Goal: Information Seeking & Learning: Learn about a topic

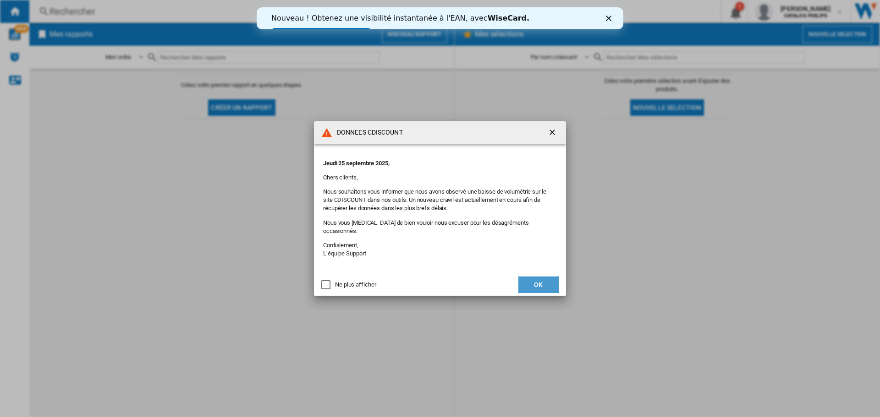
click at [545, 282] on button "OK" at bounding box center [538, 285] width 40 height 16
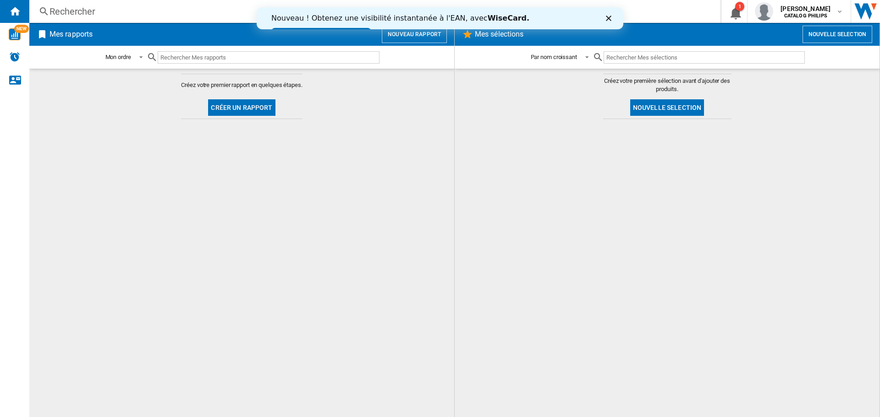
click at [74, 13] on div "Rechercher" at bounding box center [372, 11] width 647 height 13
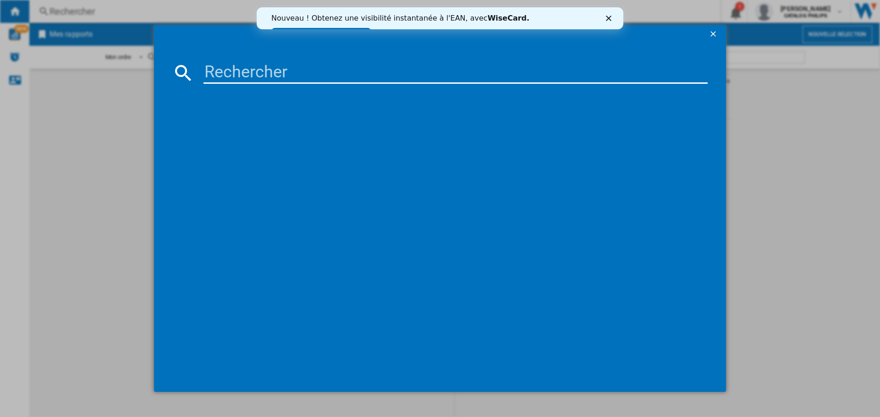
click at [237, 72] on input at bounding box center [455, 73] width 504 height 22
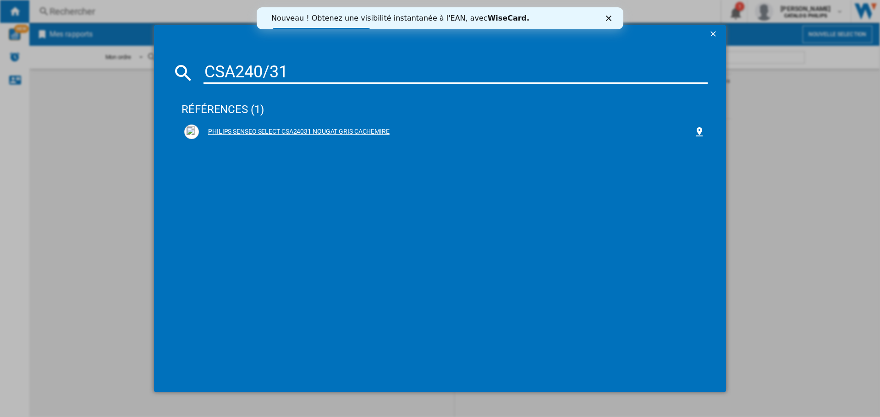
type input "CSA240/31"
click at [340, 130] on div "PHILIPS SENSEO SELECT CSA24031 NOUGAT GRIS CACHEMIRE" at bounding box center [446, 131] width 495 height 9
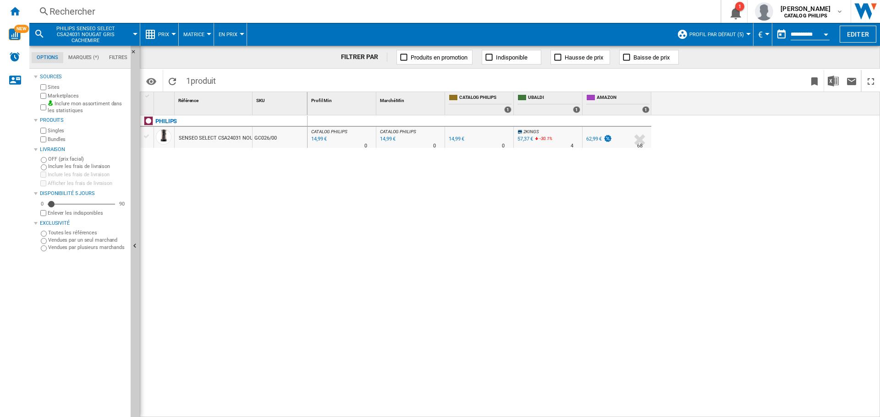
click at [166, 34] on span "Prix" at bounding box center [163, 35] width 11 height 6
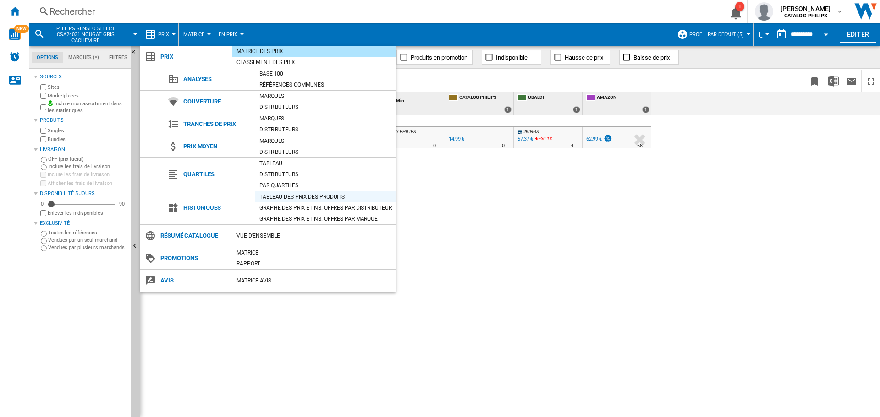
click at [274, 198] on div "Tableau des prix des produits" at bounding box center [325, 196] width 141 height 9
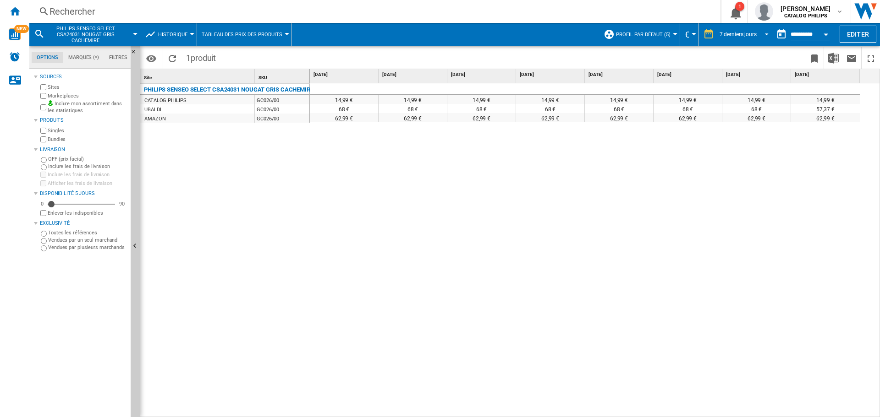
click at [721, 34] on div "7 derniers jours" at bounding box center [737, 34] width 37 height 6
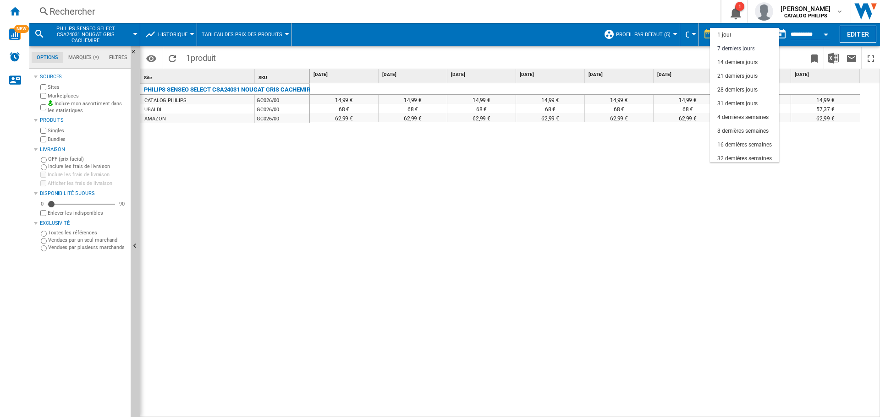
scroll to position [14, 0]
click at [735, 91] on div "31 derniers jours" at bounding box center [737, 90] width 40 height 8
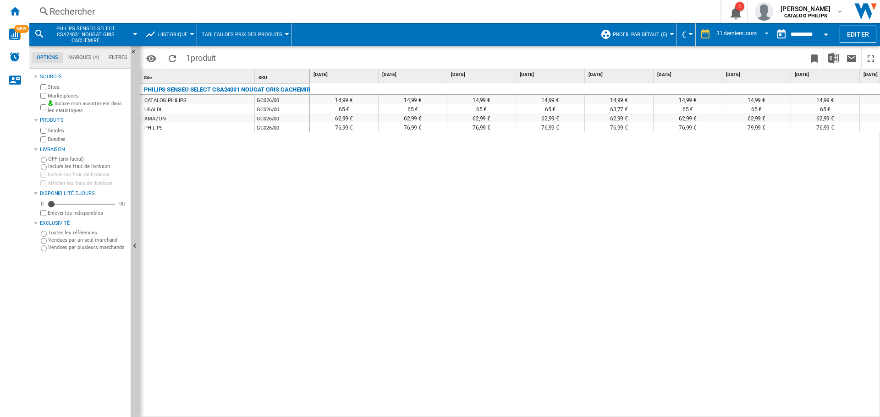
click at [652, 36] on span "Profil par défaut (5)" at bounding box center [640, 35] width 55 height 6
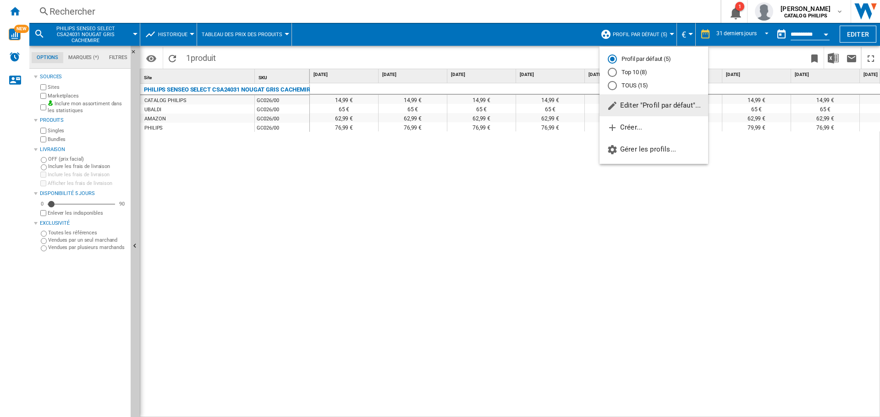
click at [629, 84] on md-radio-button "TOUS (15)" at bounding box center [654, 85] width 92 height 9
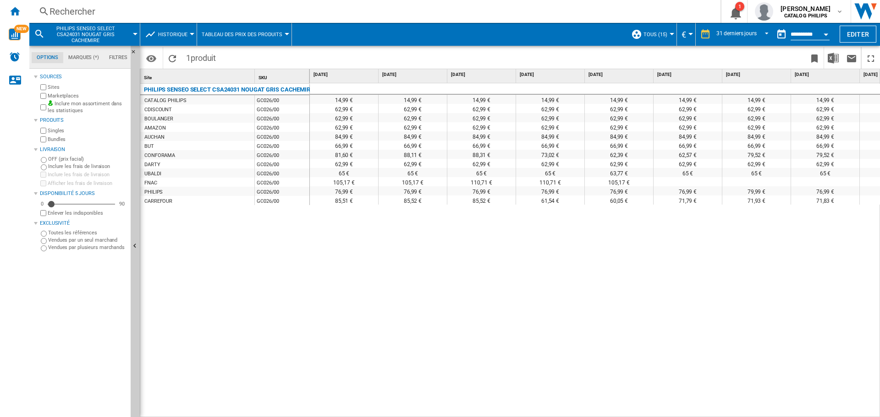
click at [317, 119] on div "62,99 €" at bounding box center [344, 117] width 68 height 9
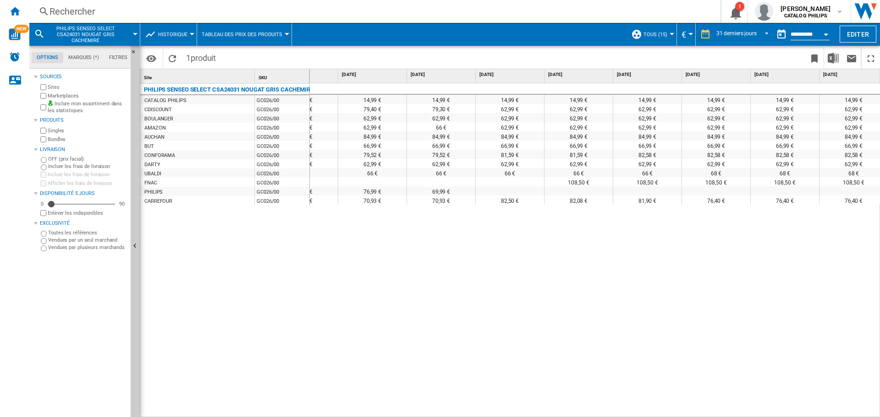
scroll to position [0, 895]
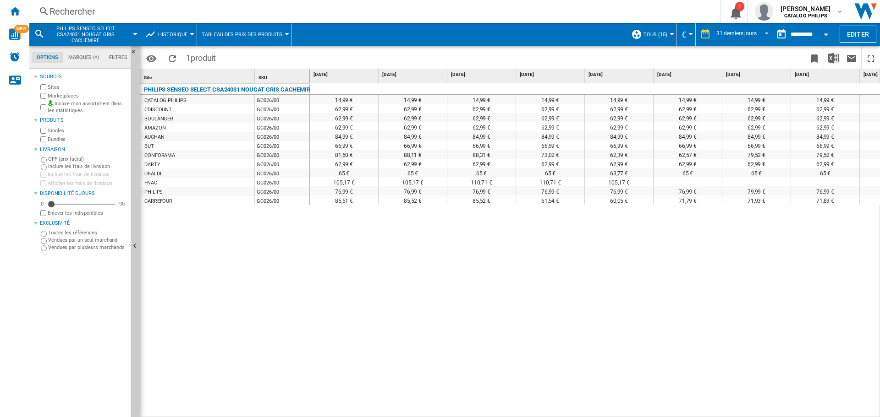
click at [803, 30] on md-datepicker "**********" at bounding box center [805, 34] width 66 height 18
click at [762, 30] on span "REPORTS.WIZARD.STEPS.REPORT.STEPS.REPORT_OPTIONS.PERIOD: 31 derniers jours" at bounding box center [763, 33] width 11 height 8
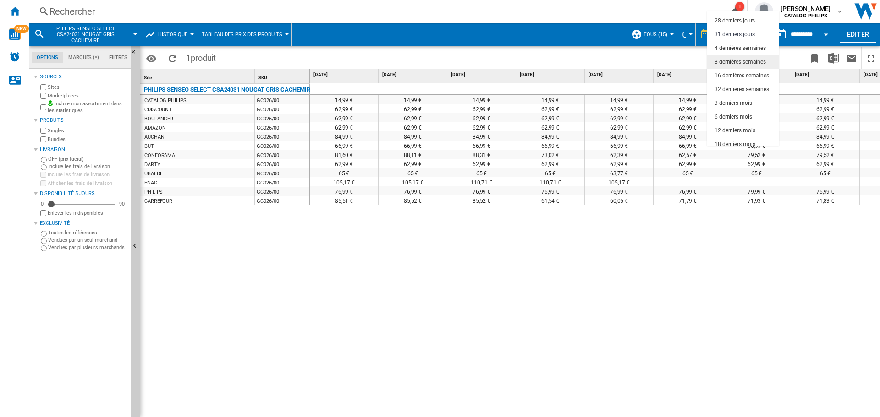
click at [745, 62] on div "8 dernières semaines" at bounding box center [739, 62] width 51 height 8
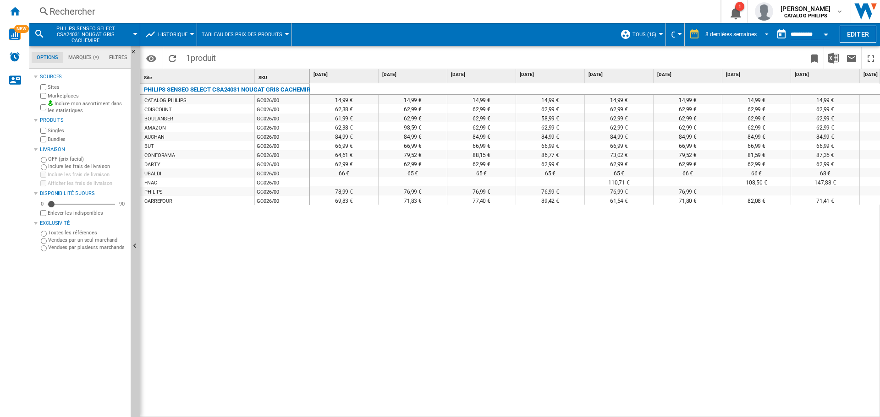
click at [745, 30] on md-select-value "8 dernières semaines" at bounding box center [738, 34] width 68 height 14
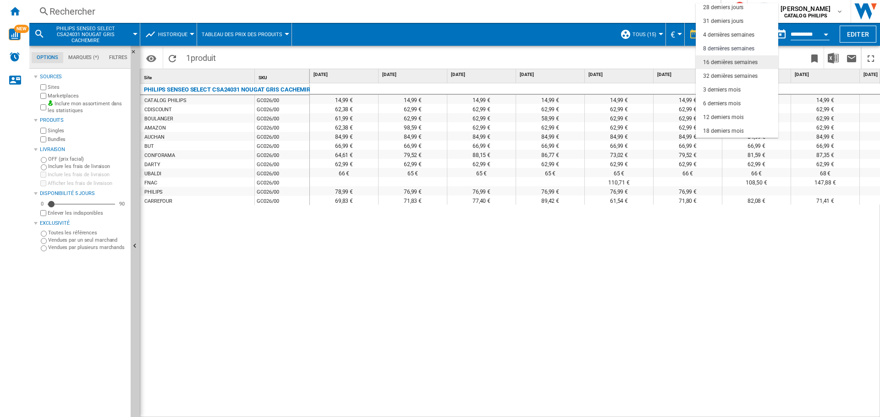
click at [740, 63] on div "16 dernières semaines" at bounding box center [730, 63] width 55 height 8
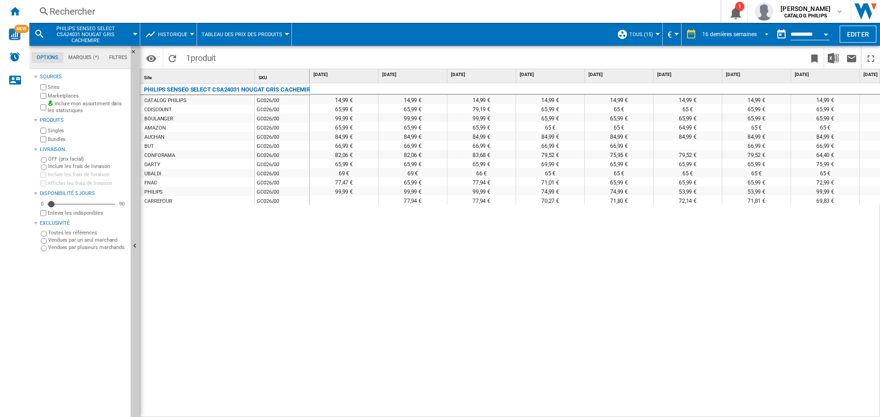
click at [727, 33] on div "16 dernières semaines" at bounding box center [729, 34] width 55 height 6
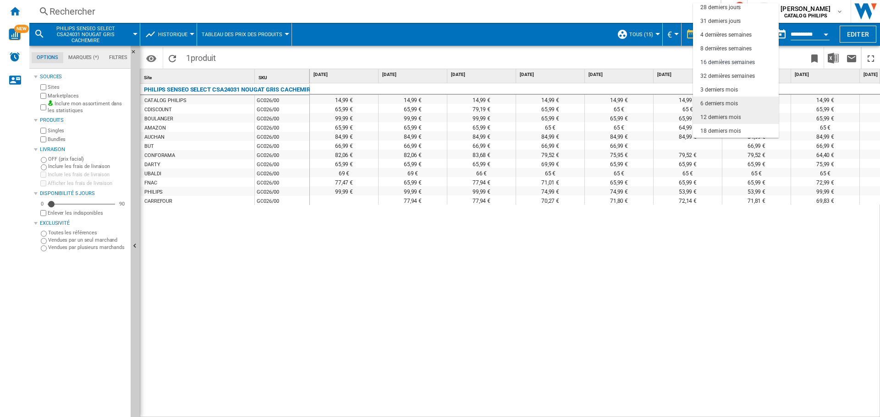
drag, startPoint x: 726, startPoint y: 110, endPoint x: 742, endPoint y: 101, distance: 19.1
click at [742, 101] on md-content "1 jour 7 derniers jours 14 derniers jours 21 derniers jours 28 derniers jours 3…" at bounding box center [736, 70] width 86 height 135
click at [742, 101] on md-option "6 derniers mois" at bounding box center [736, 104] width 86 height 14
